Goal: Task Accomplishment & Management: Manage account settings

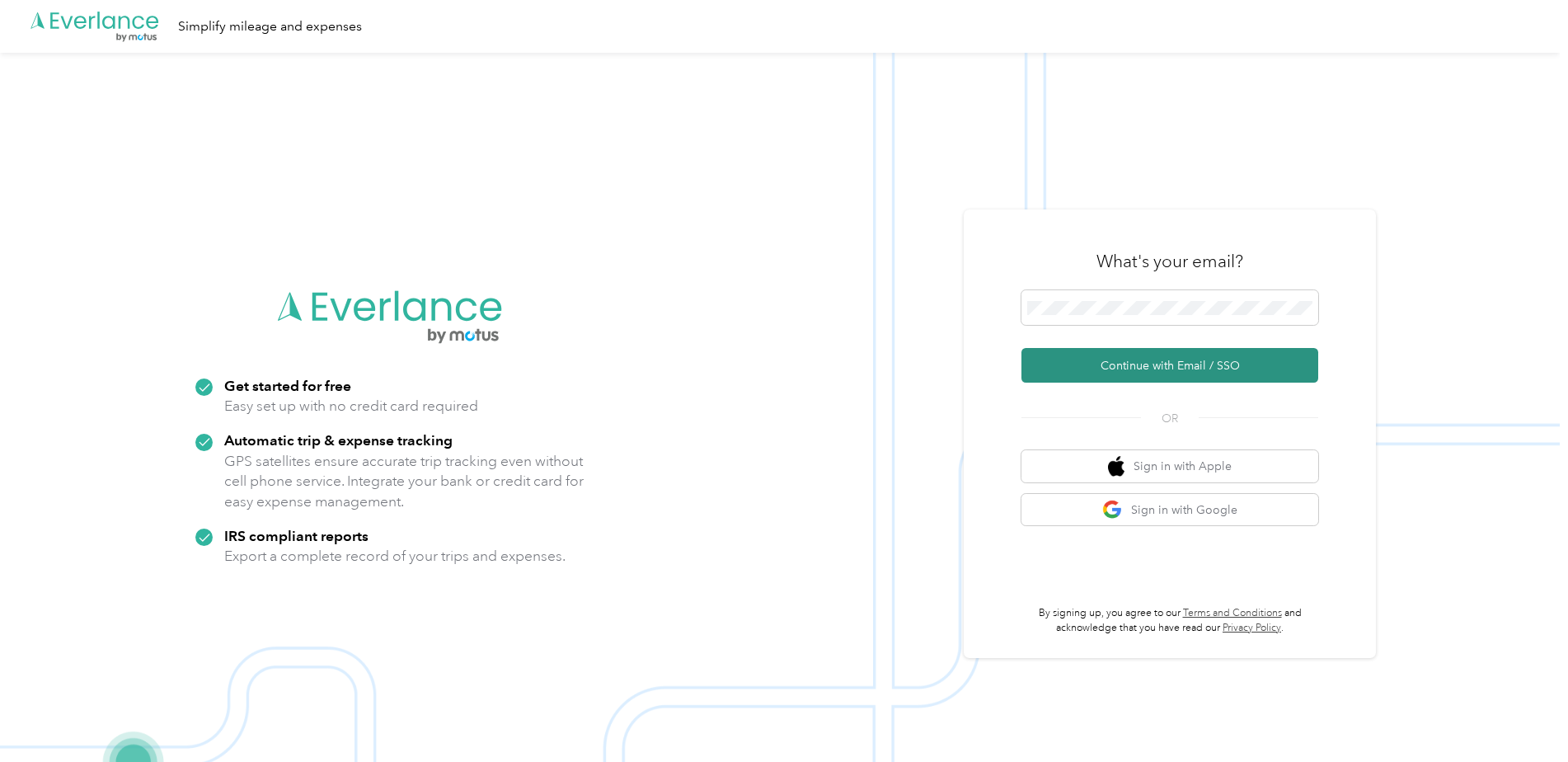
click at [1206, 358] on button "Continue with Email / SSO" at bounding box center [1170, 365] width 297 height 35
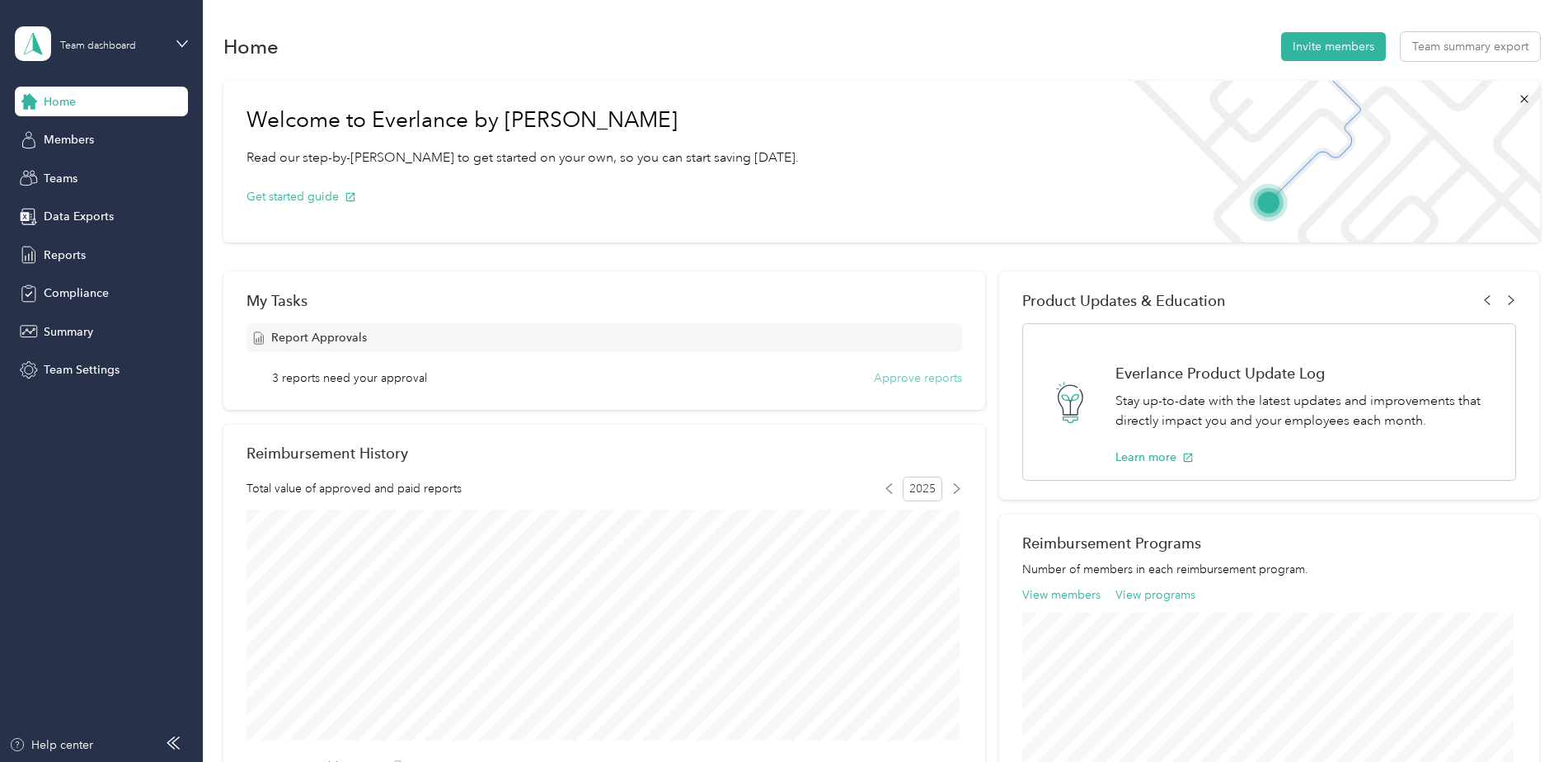
click at [911, 376] on button "Approve reports" at bounding box center [918, 378] width 88 height 17
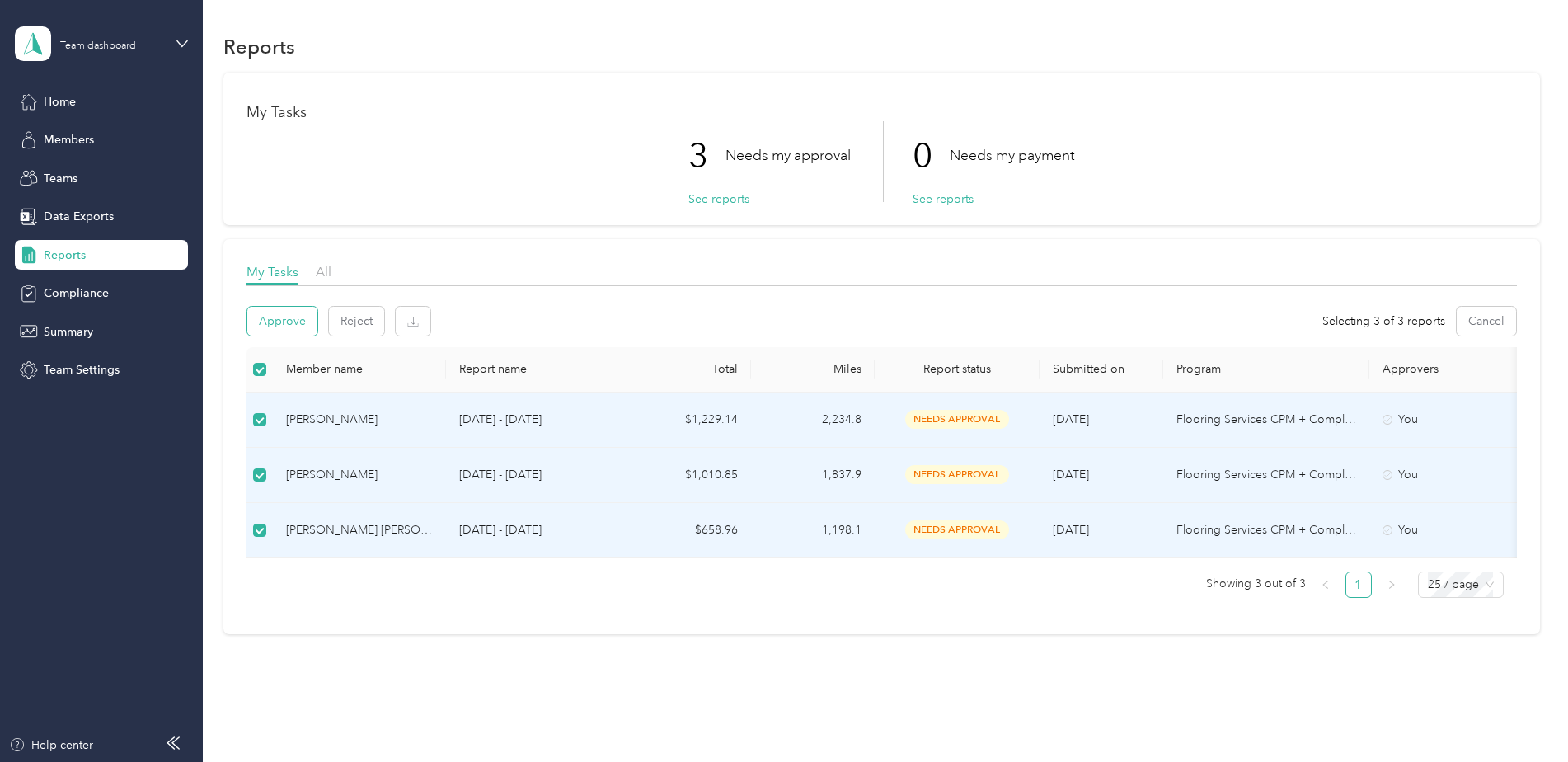
click at [293, 330] on button "Approve" at bounding box center [282, 322] width 70 height 29
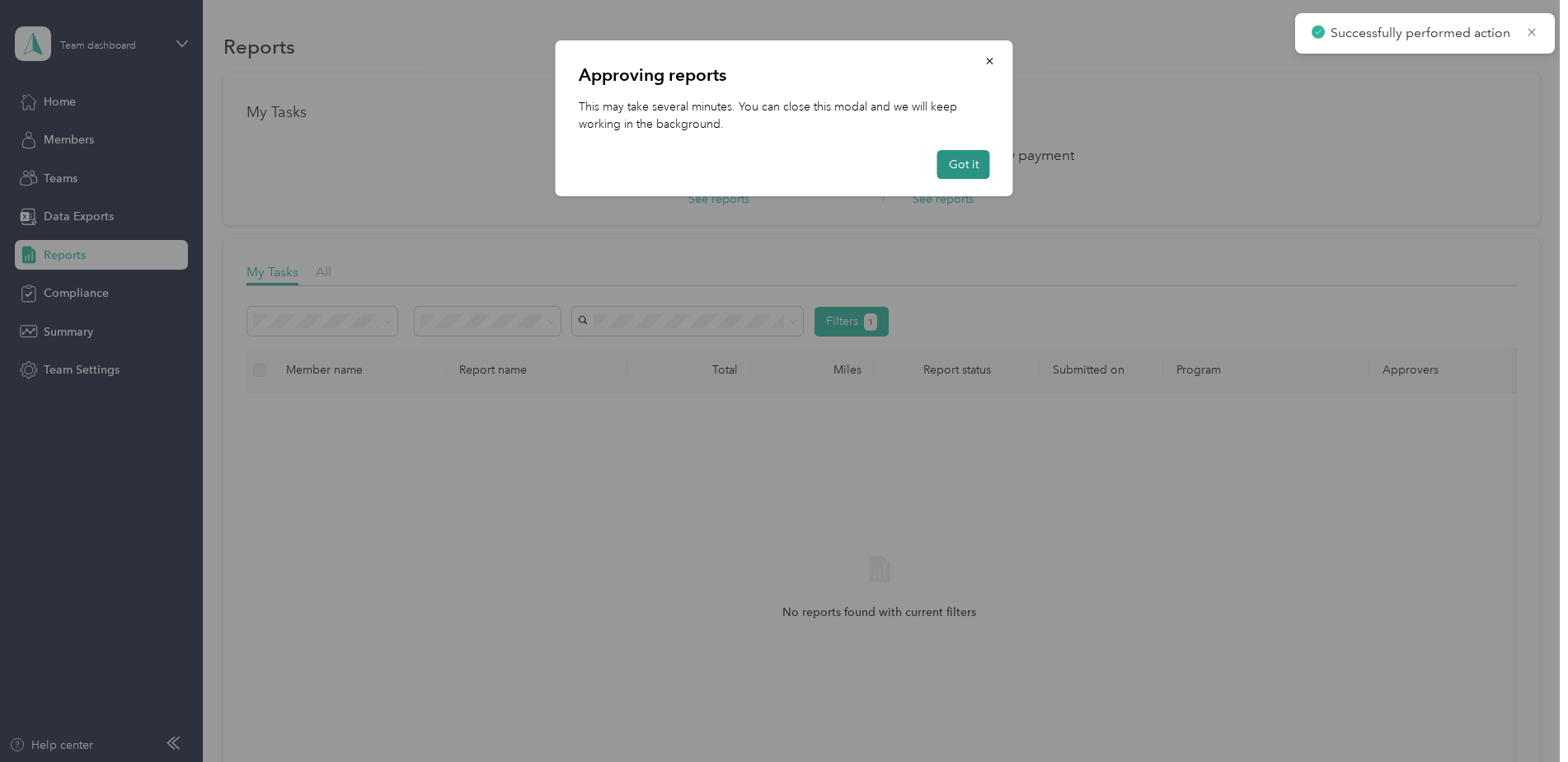
click at [946, 165] on button "Got it" at bounding box center [964, 164] width 53 height 29
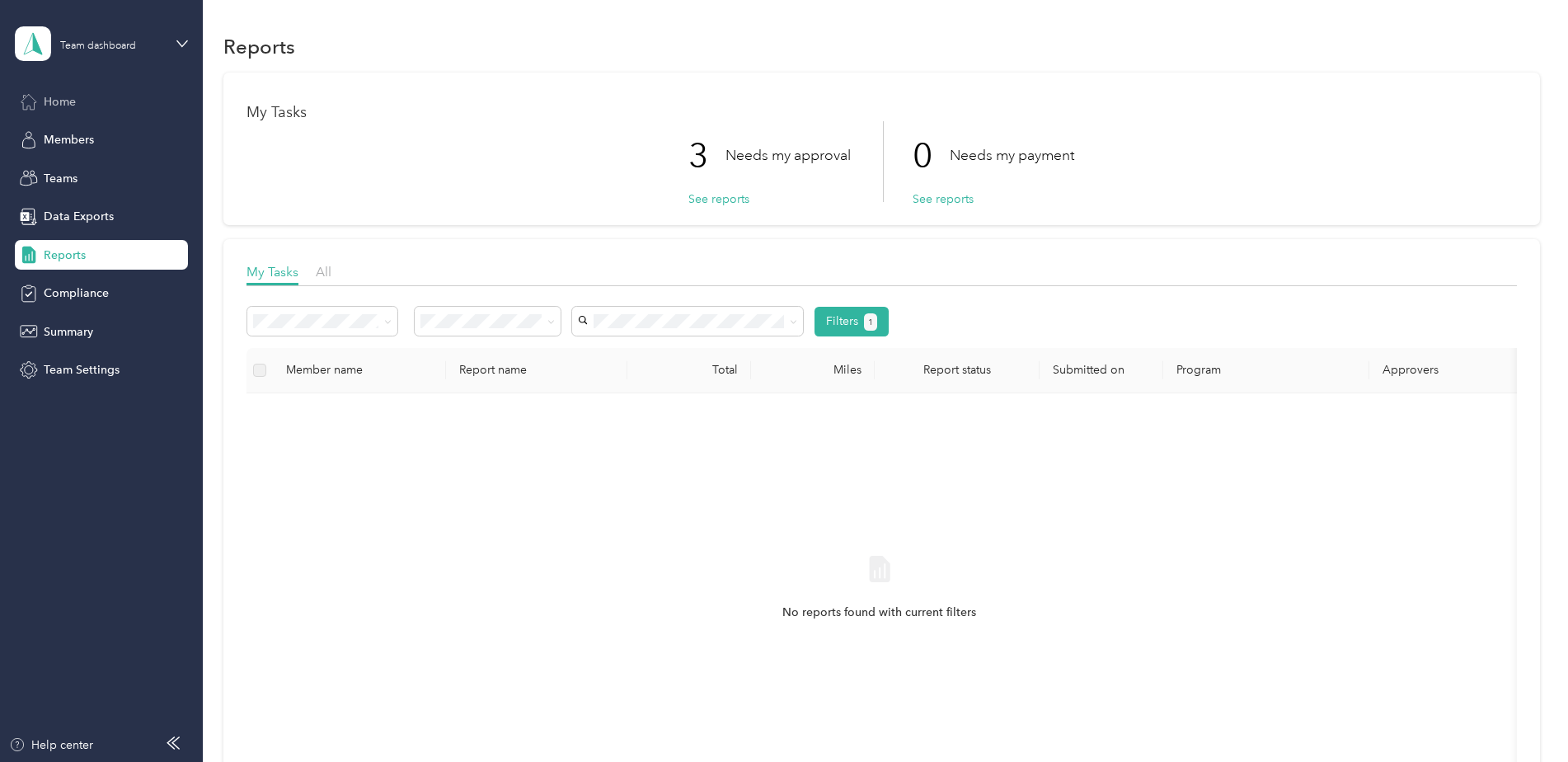
click at [65, 104] on span "Home" at bounding box center [59, 102] width 32 height 17
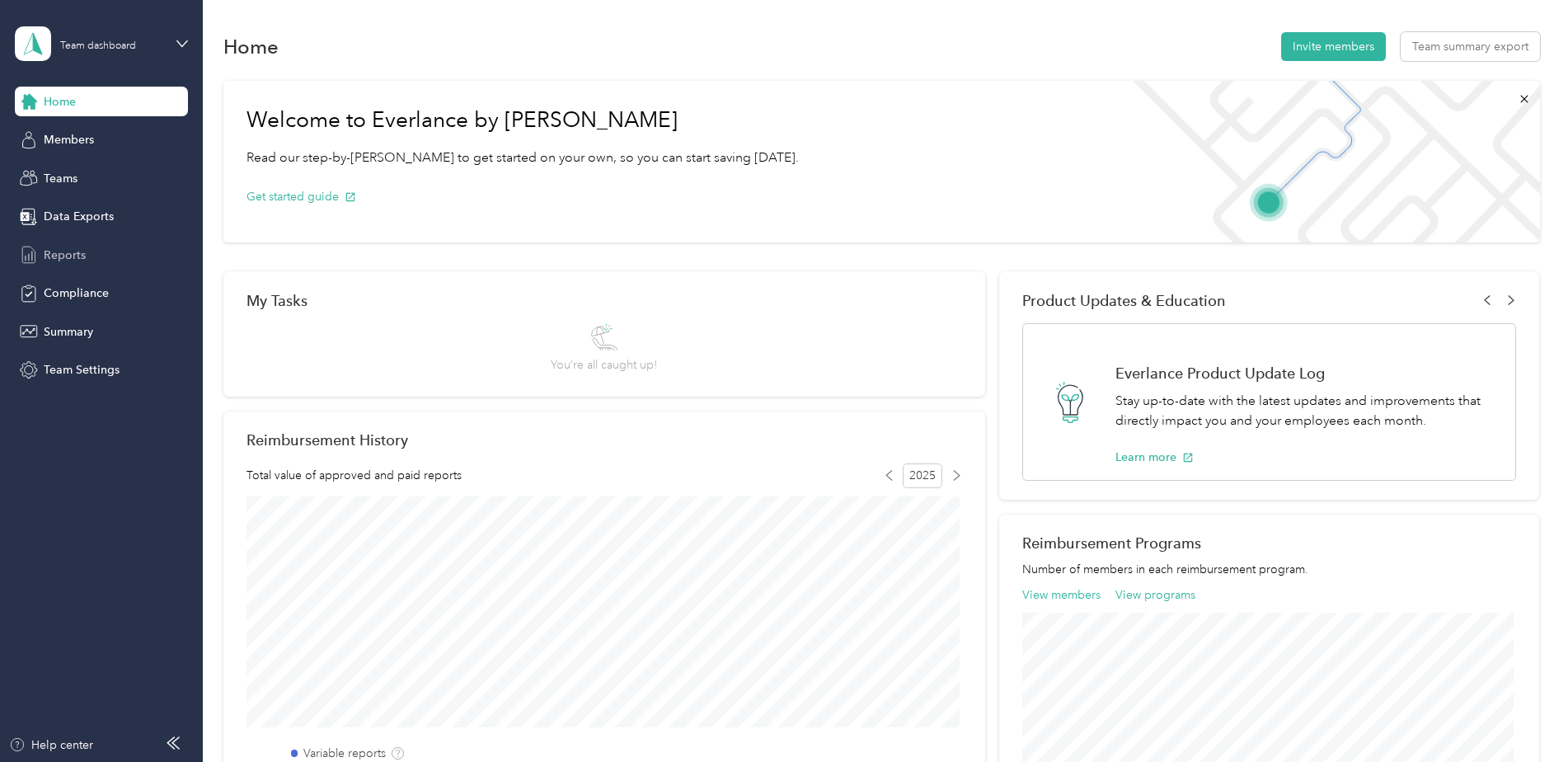
click at [71, 259] on span "Reports" at bounding box center [65, 254] width 42 height 17
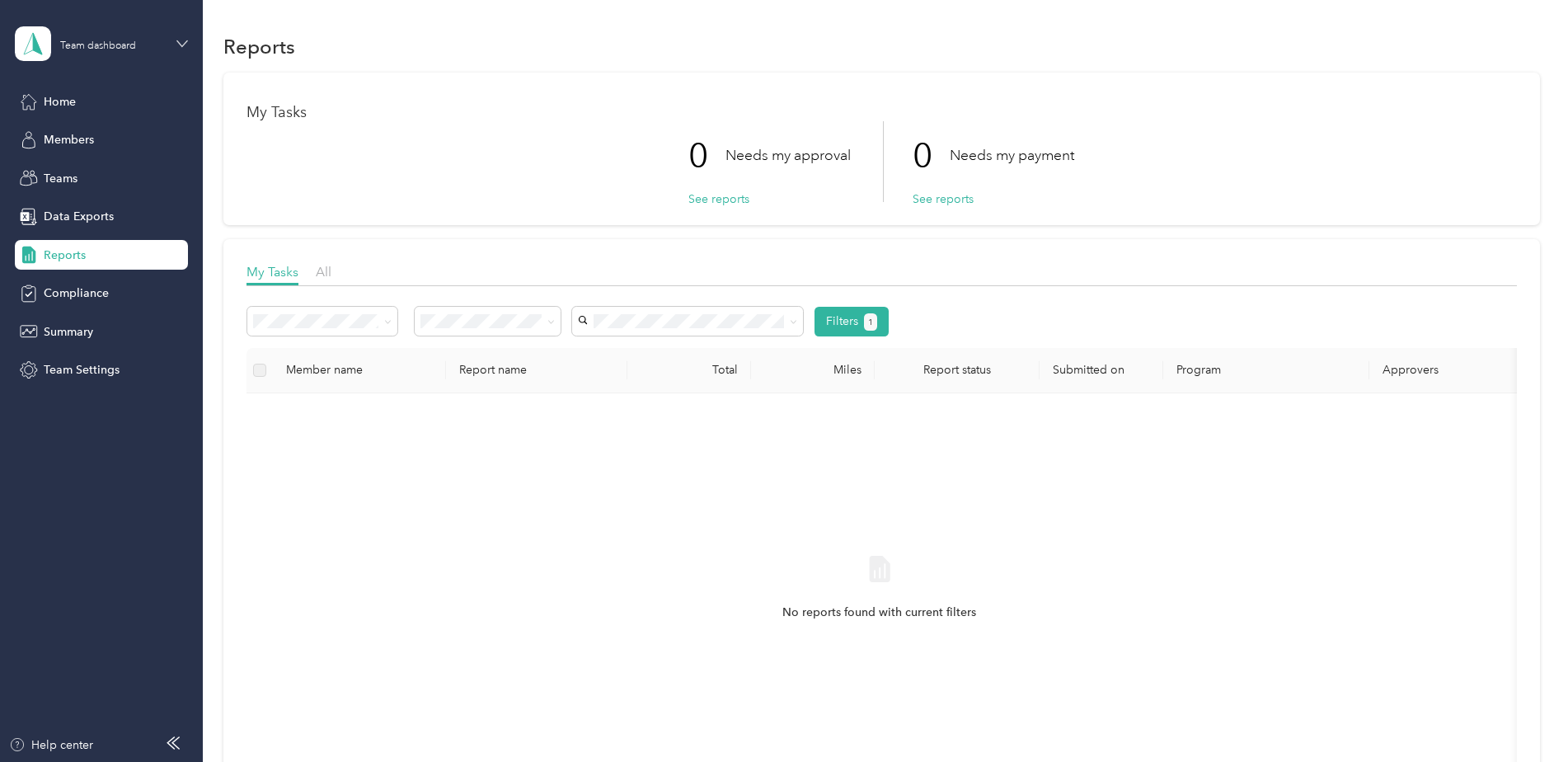
click at [179, 45] on icon at bounding box center [182, 44] width 12 height 12
click at [80, 172] on div "Personal dashboard" at bounding box center [82, 166] width 104 height 17
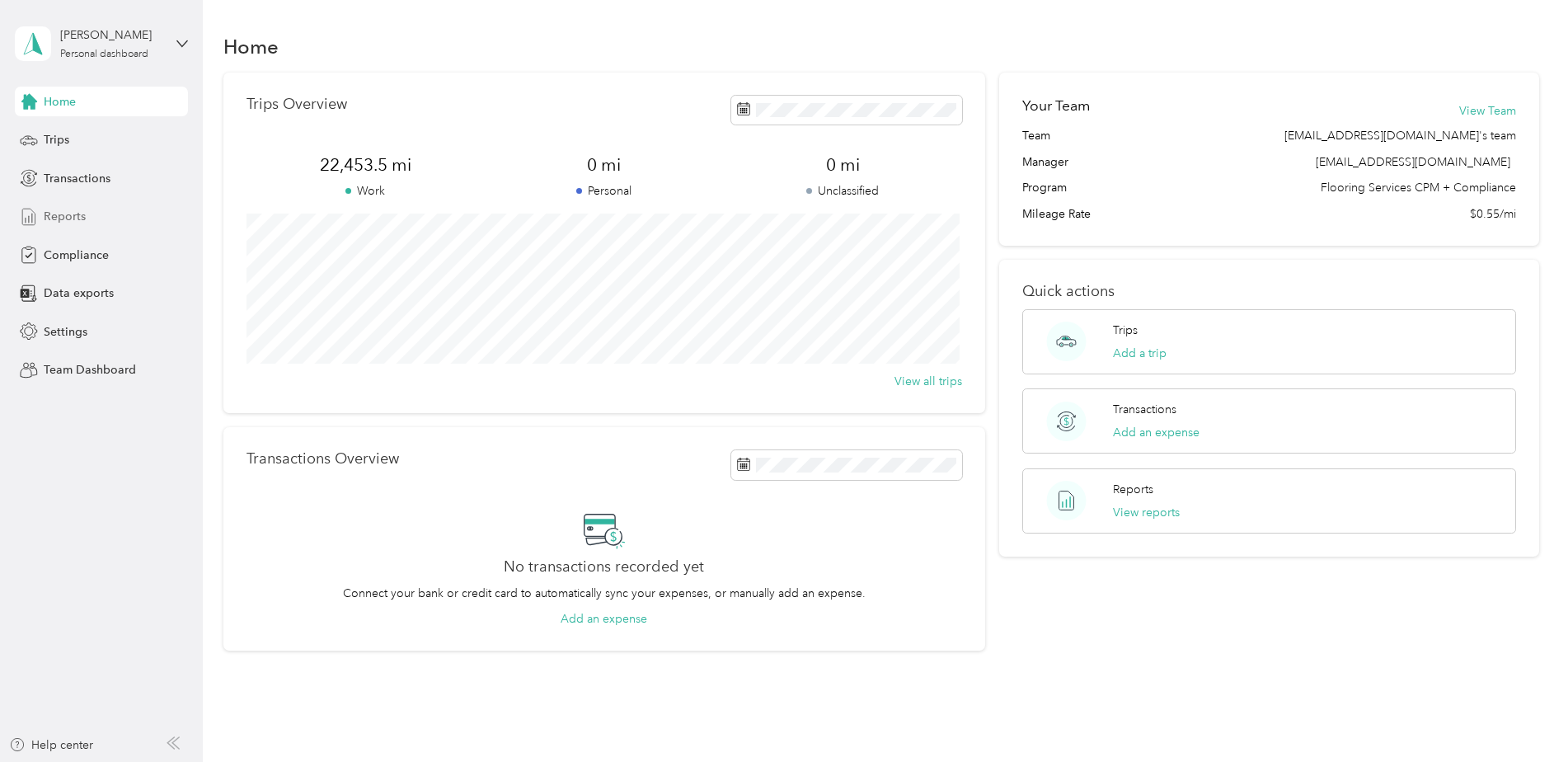
click at [76, 216] on span "Reports" at bounding box center [65, 216] width 42 height 17
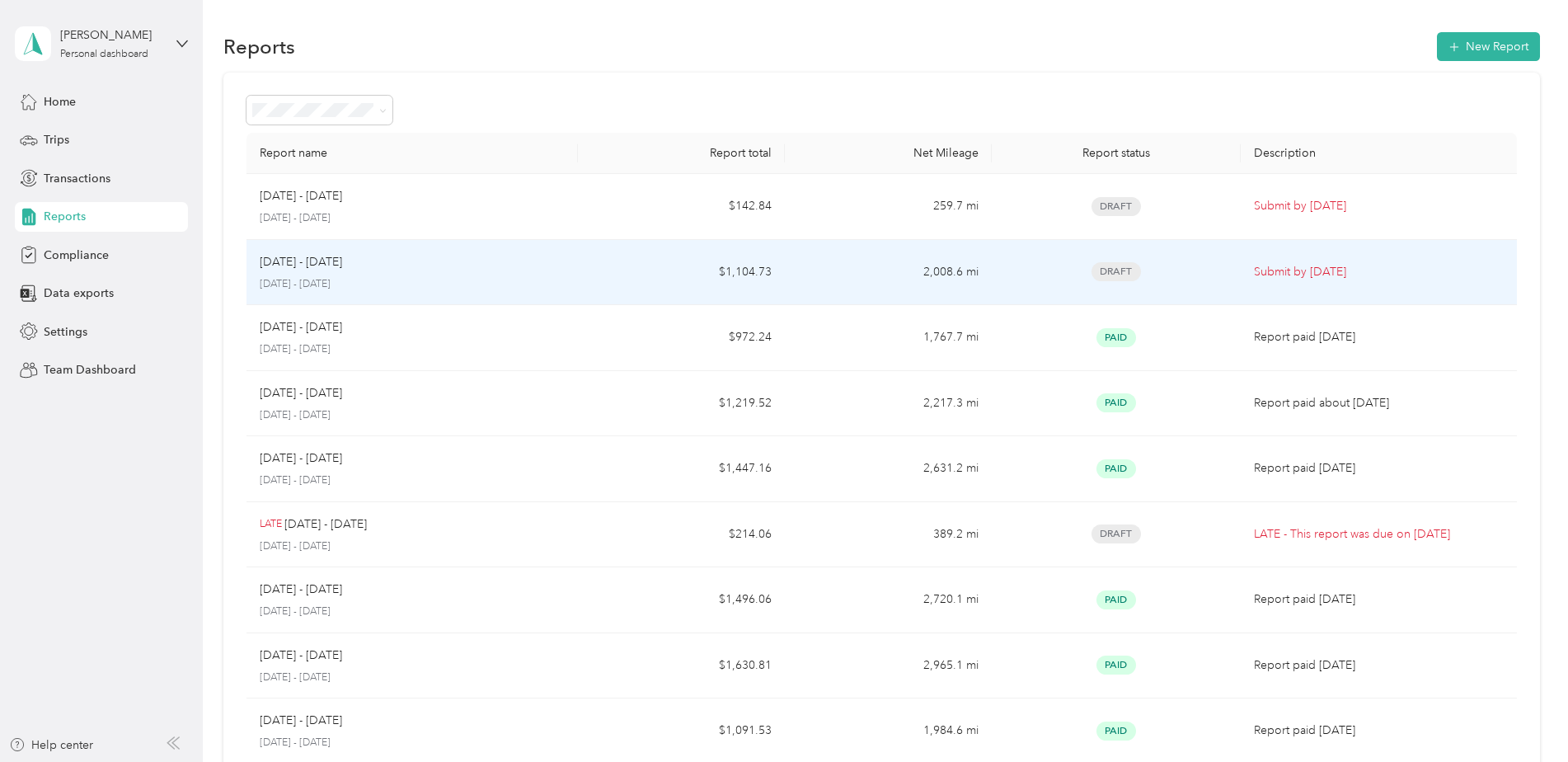
click at [630, 279] on td "$1,104.73" at bounding box center [681, 272] width 207 height 66
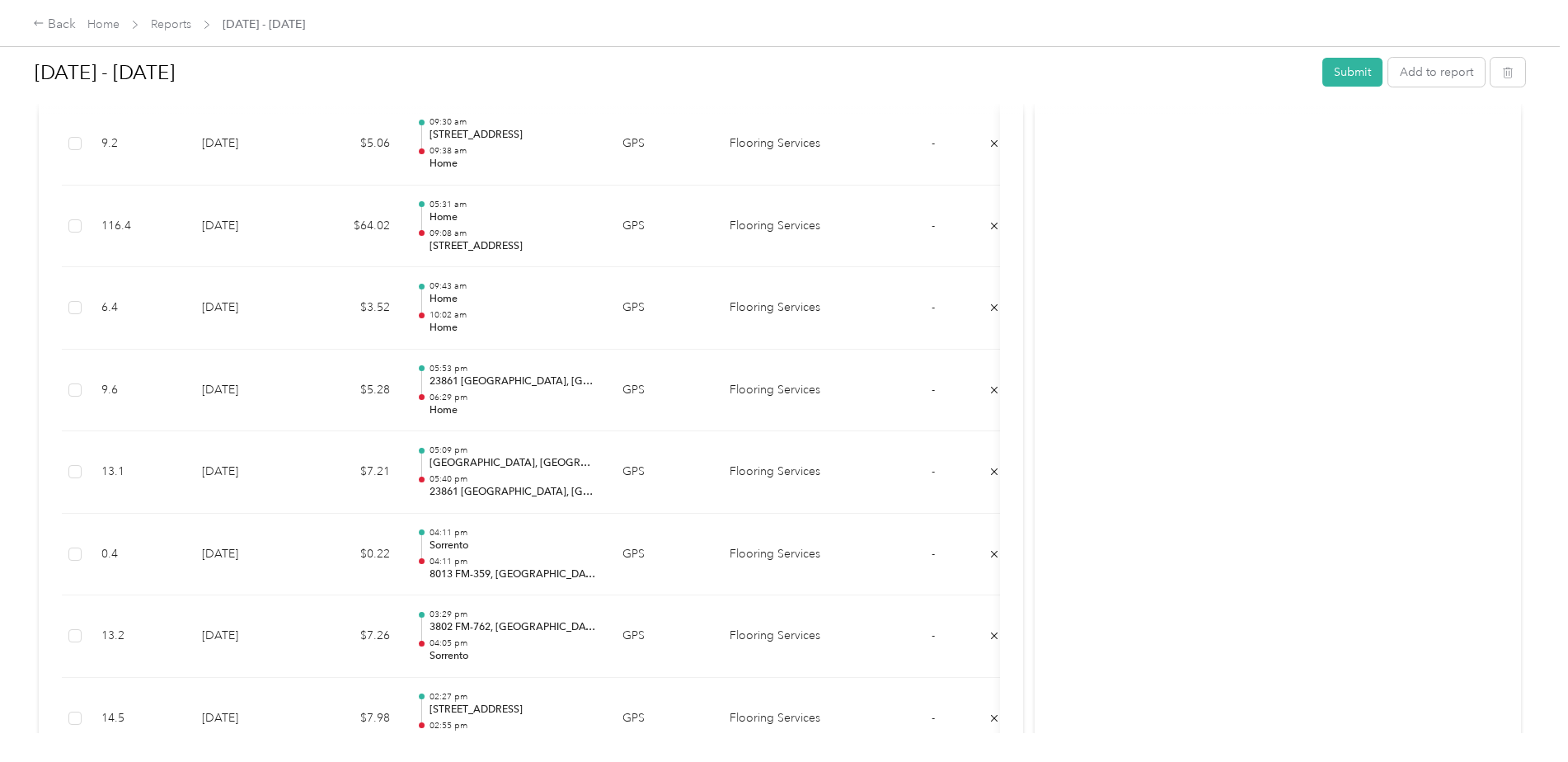
scroll to position [1536, 0]
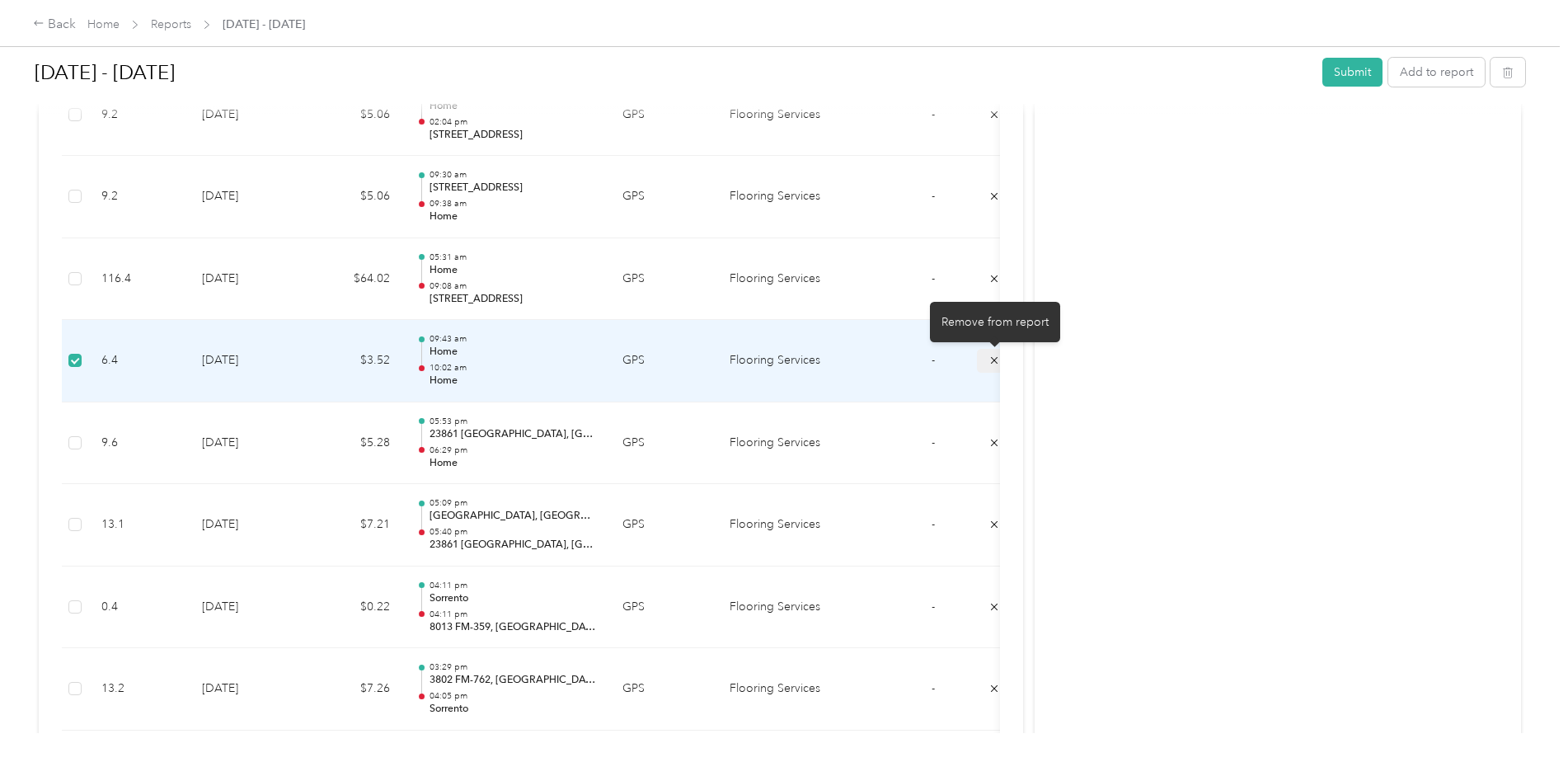
click at [991, 362] on icon "submit" at bounding box center [994, 360] width 12 height 12
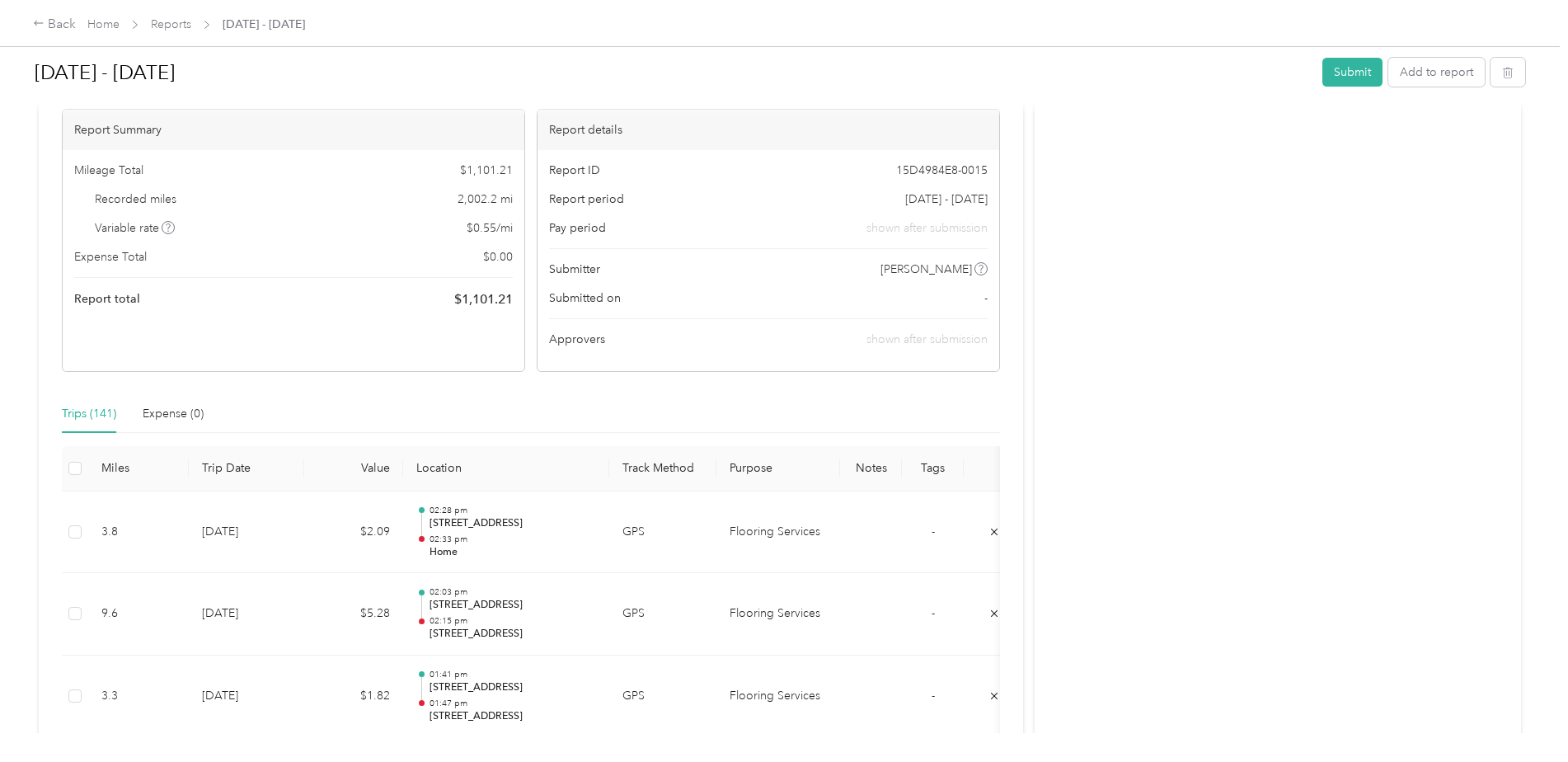
scroll to position [0, 0]
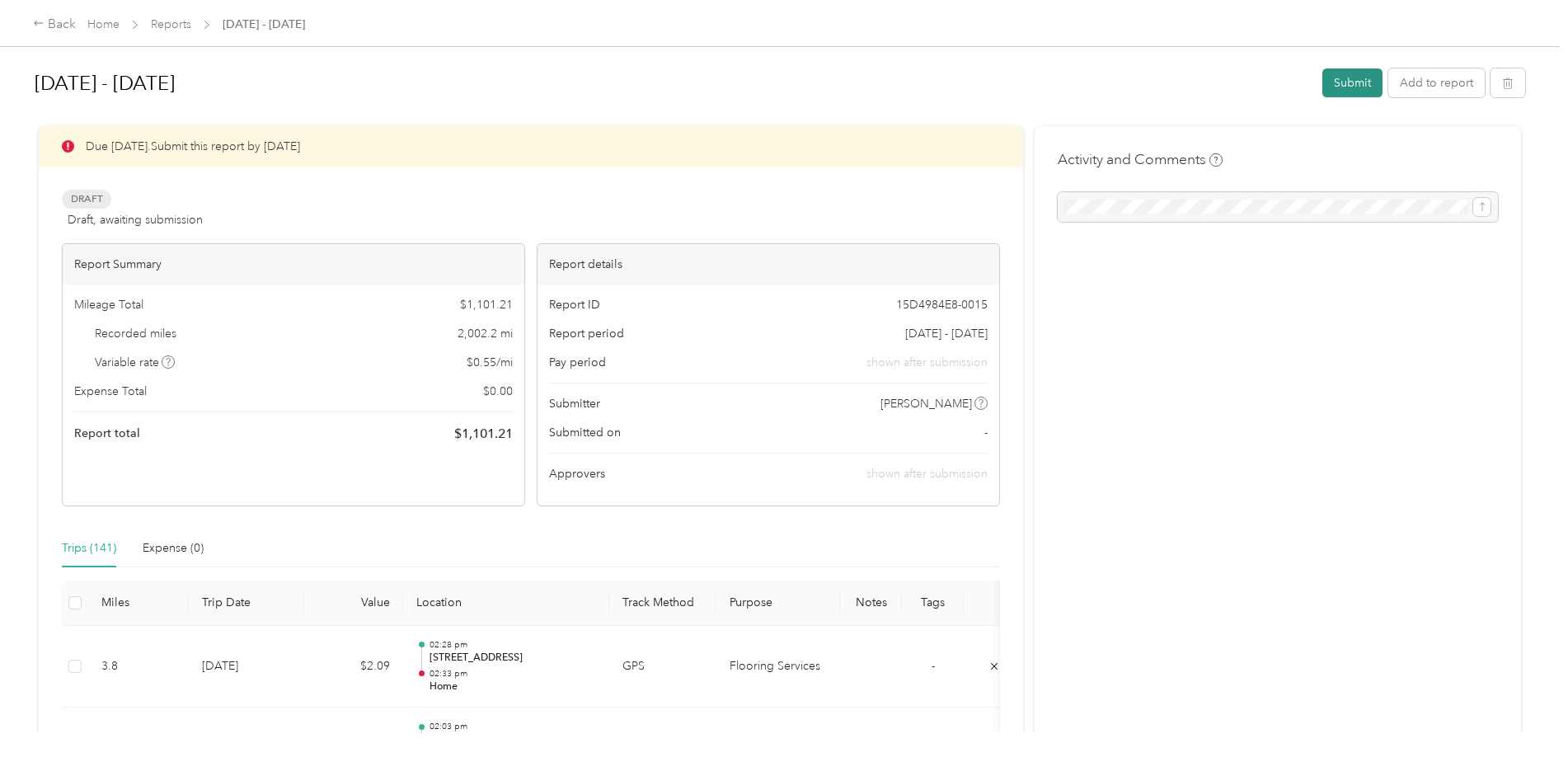
click at [1358, 85] on button "Submit" at bounding box center [1353, 83] width 60 height 29
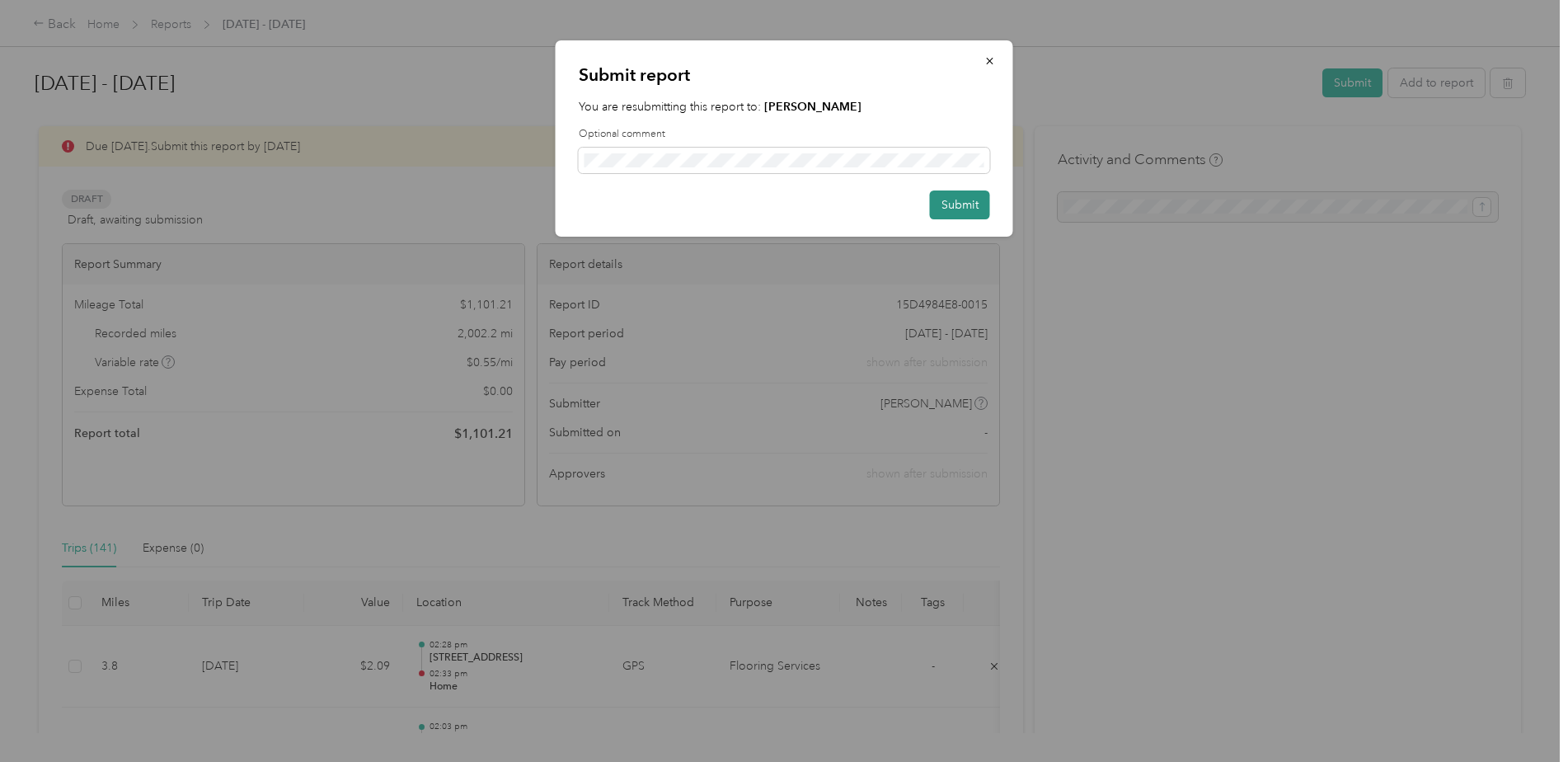
click at [951, 213] on button "Submit" at bounding box center [960, 205] width 60 height 29
